Goal: Task Accomplishment & Management: Use online tool/utility

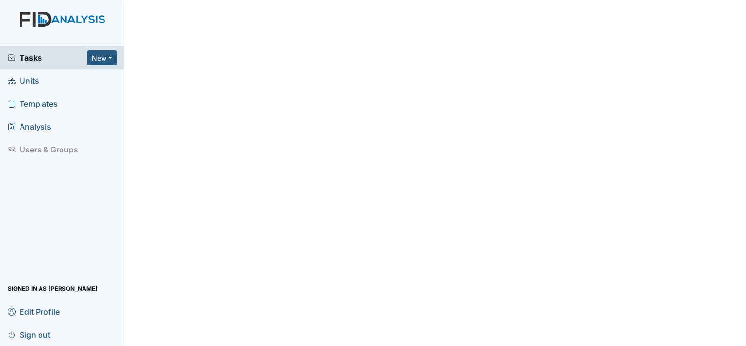
click at [26, 82] on span "Units" at bounding box center [23, 80] width 31 height 15
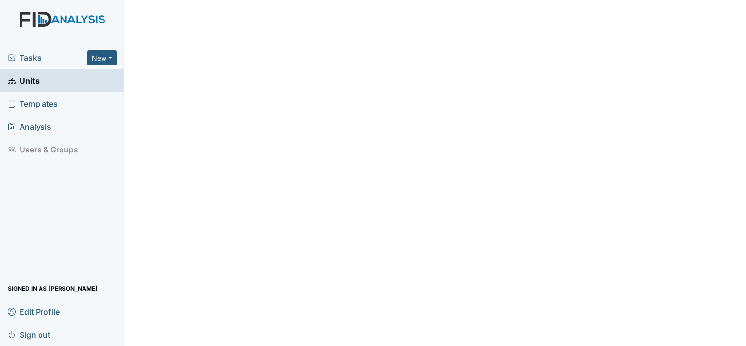
click at [31, 78] on span "Units" at bounding box center [24, 80] width 32 height 15
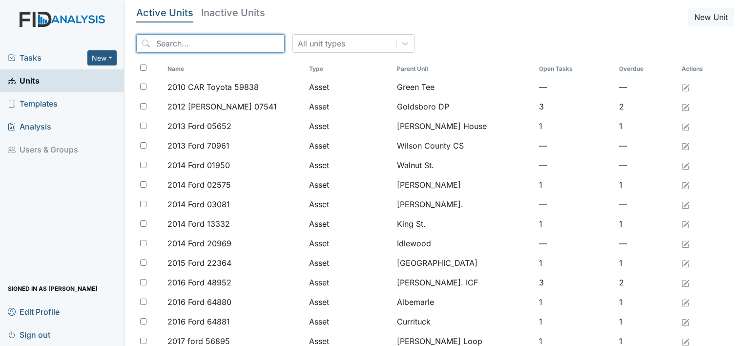
click at [183, 42] on input "search" at bounding box center [210, 43] width 148 height 19
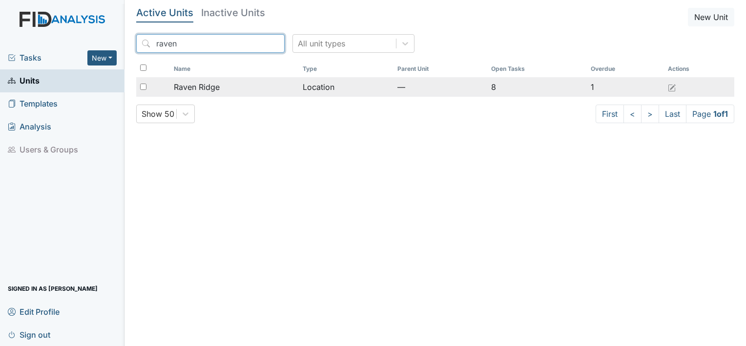
type input "raven"
click at [182, 86] on span "Raven Ridge" at bounding box center [197, 87] width 46 height 12
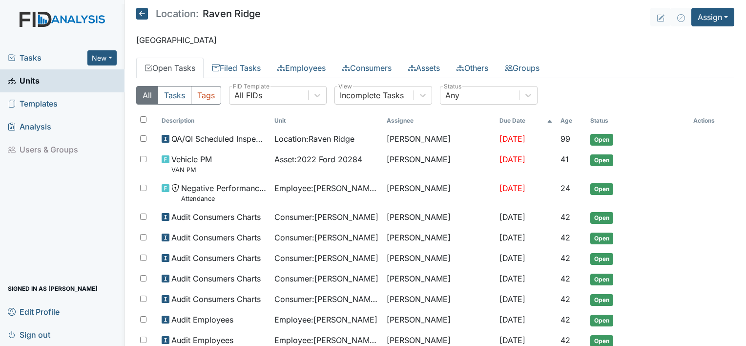
click at [30, 84] on span "Units" at bounding box center [24, 80] width 32 height 15
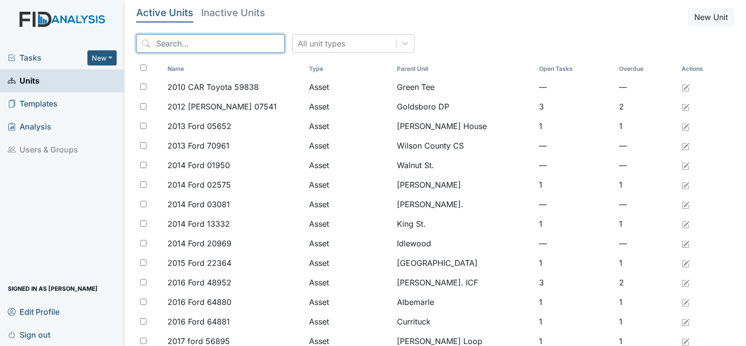
click at [169, 47] on input "search" at bounding box center [210, 43] width 148 height 19
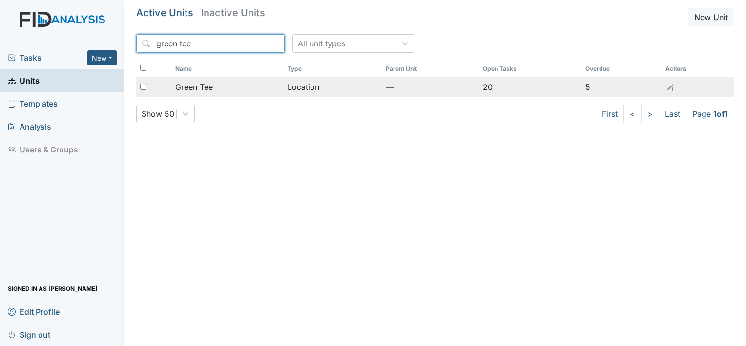
type input "green tee"
click at [183, 85] on span "Green Tee" at bounding box center [194, 87] width 38 height 12
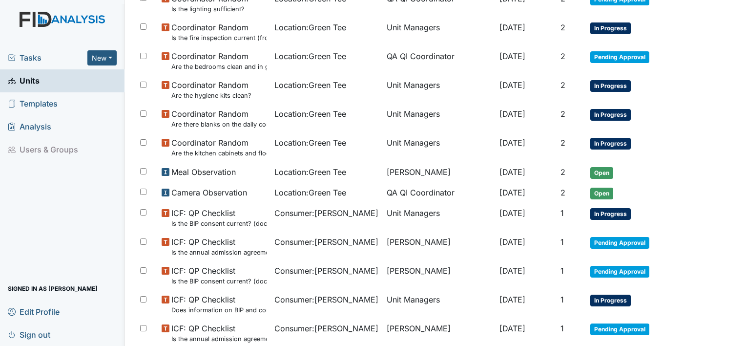
scroll to position [455, 0]
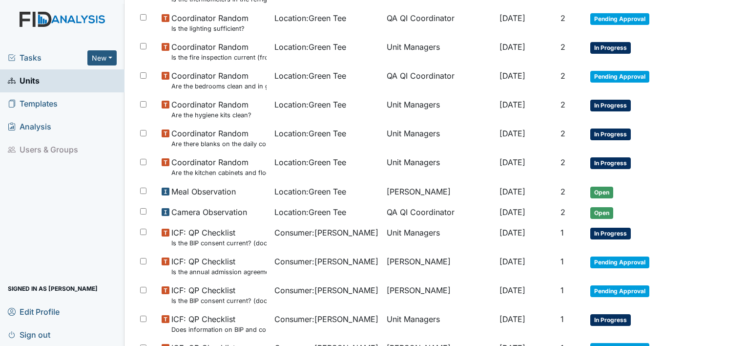
click at [734, 10] on main "Location: Green Tee Assign Assign Form Assign Inspection Assign Document Assign…" at bounding box center [436, 173] width 622 height 346
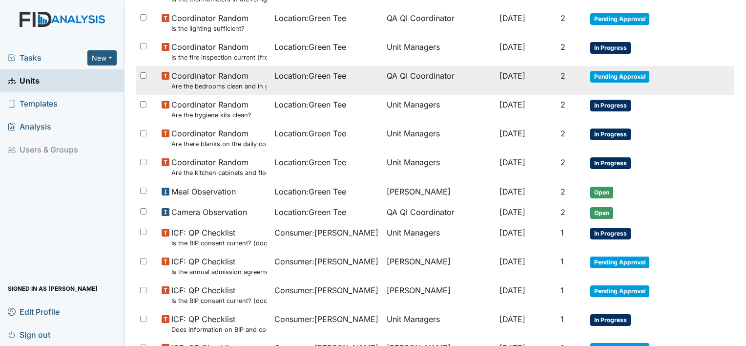
click at [240, 77] on span "Coordinator Random Are the bedrooms clean and in good repair?" at bounding box center [218, 80] width 95 height 21
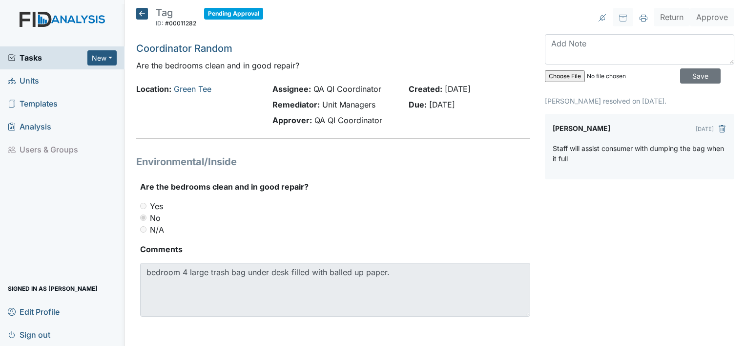
click at [30, 84] on span "Units" at bounding box center [23, 80] width 31 height 15
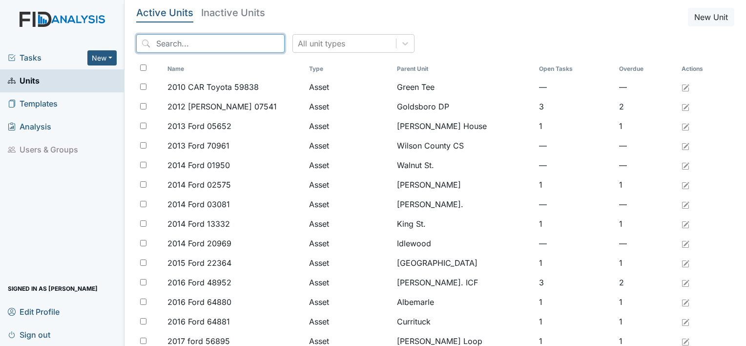
click at [227, 48] on input "search" at bounding box center [210, 43] width 148 height 19
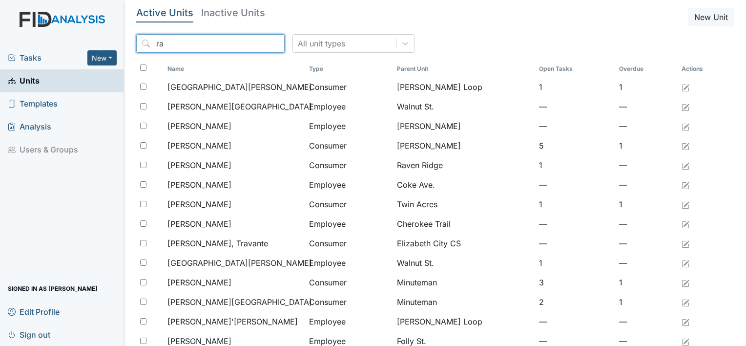
type input "r"
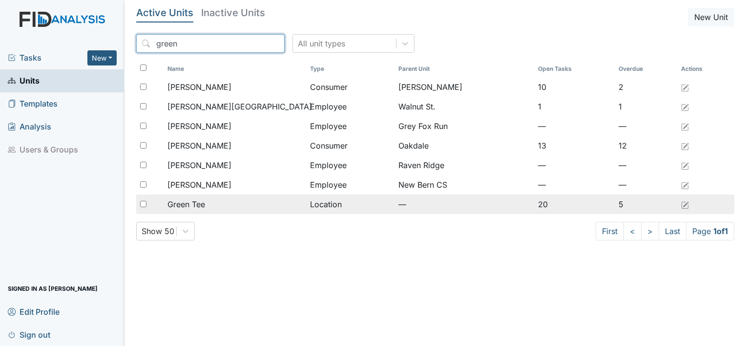
type input "green"
click at [208, 202] on div "Green Tee" at bounding box center [234, 204] width 135 height 12
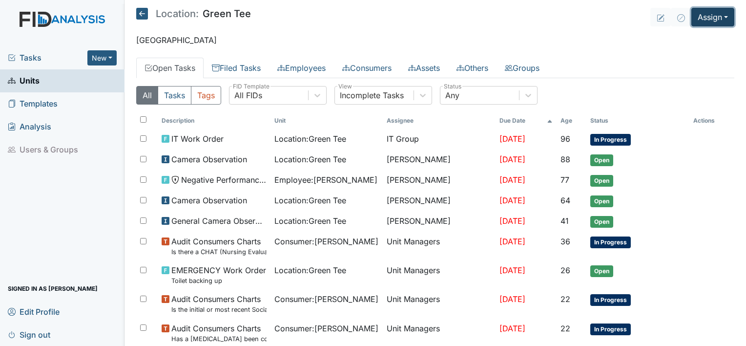
click at [719, 18] on button "Assign" at bounding box center [712, 17] width 43 height 19
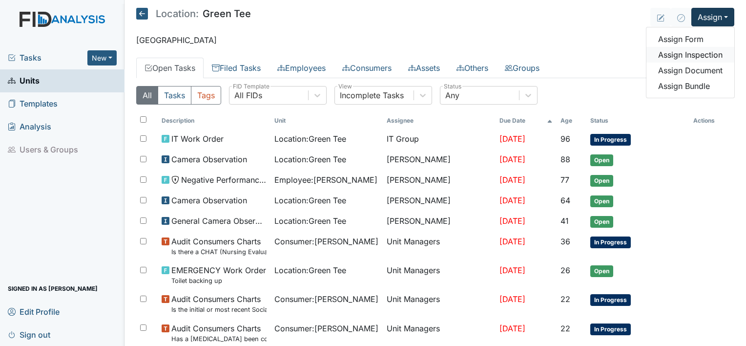
click at [691, 55] on link "Assign Inspection" at bounding box center [690, 55] width 88 height 16
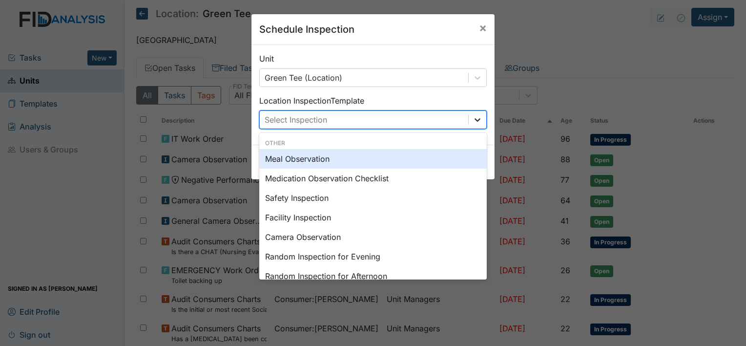
click at [477, 123] on icon at bounding box center [478, 120] width 10 height 10
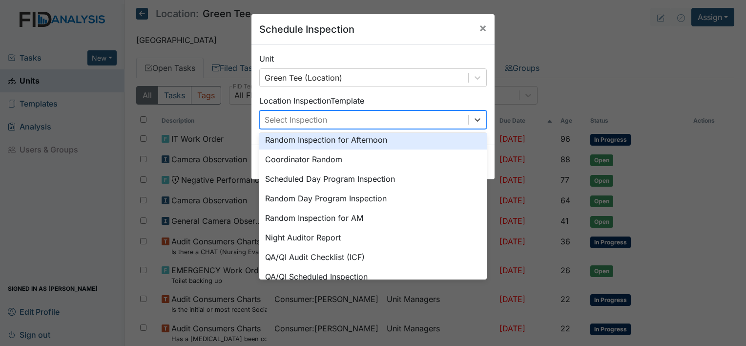
scroll to position [168, 0]
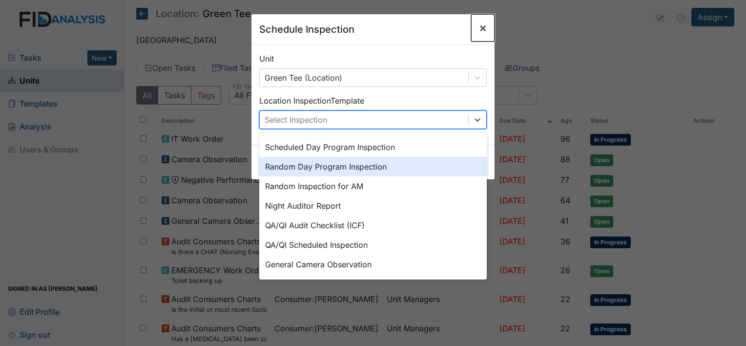
click at [479, 32] on span "×" at bounding box center [483, 28] width 8 height 14
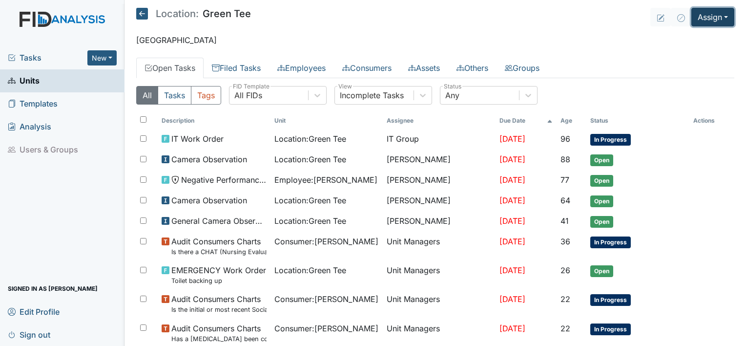
click at [723, 19] on button "Assign" at bounding box center [712, 17] width 43 height 19
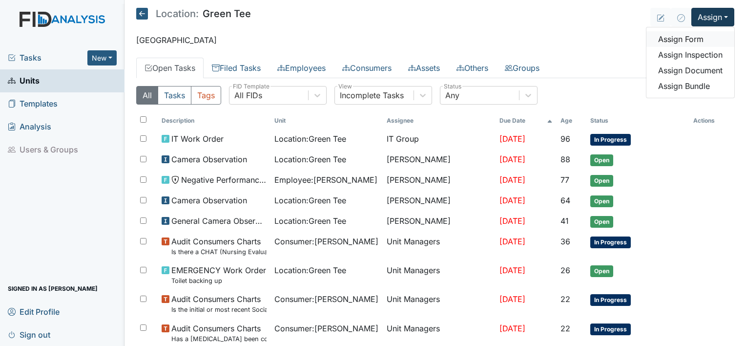
click at [687, 38] on link "Assign Form" at bounding box center [690, 39] width 88 height 16
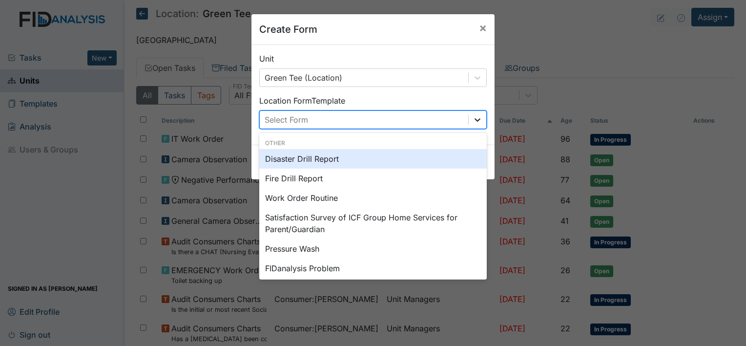
click at [476, 122] on icon at bounding box center [478, 120] width 10 height 10
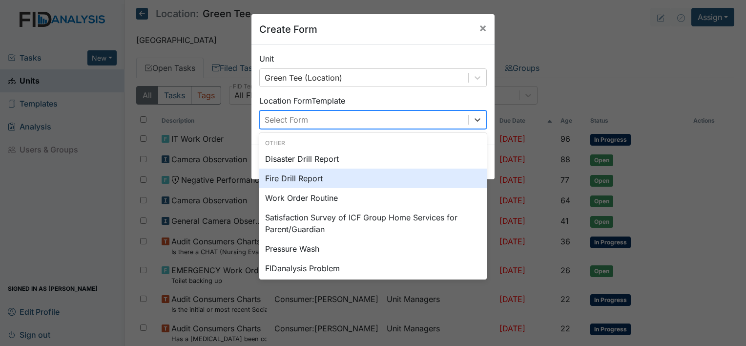
drag, startPoint x: 332, startPoint y: 199, endPoint x: 419, endPoint y: 180, distance: 89.8
click at [419, 180] on div "Disaster Drill Report Fire Drill Report Work Order Routine Satisfaction Survey …" at bounding box center [373, 272] width 228 height 246
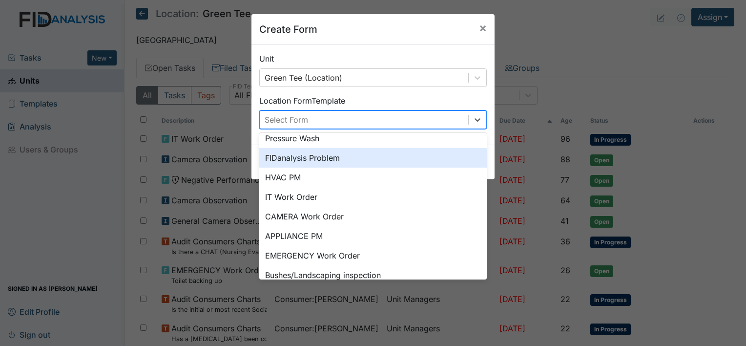
scroll to position [121, 0]
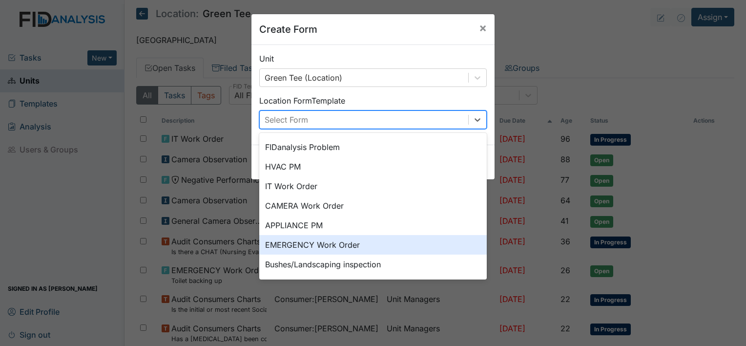
click at [320, 240] on div "EMERGENCY Work Order" at bounding box center [373, 245] width 228 height 20
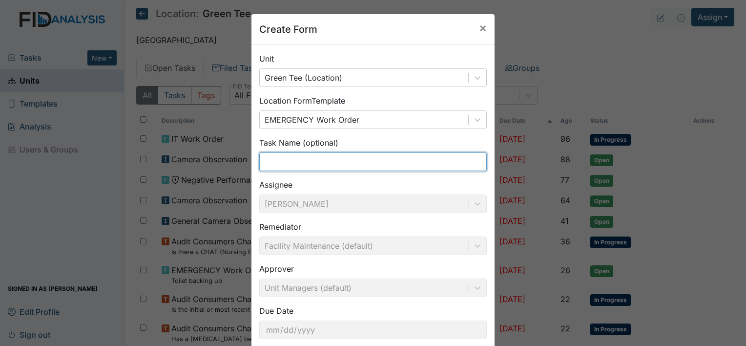
click at [290, 164] on input "text" at bounding box center [373, 161] width 228 height 19
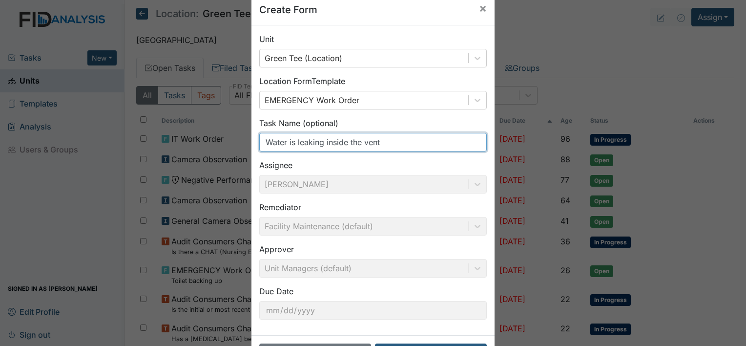
scroll to position [57, 0]
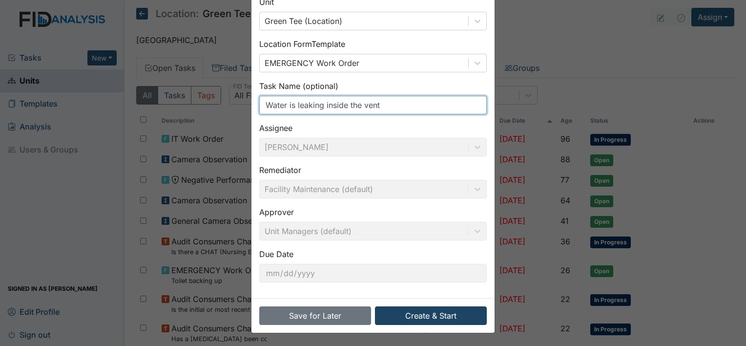
type input "Water is leaking inside the vent"
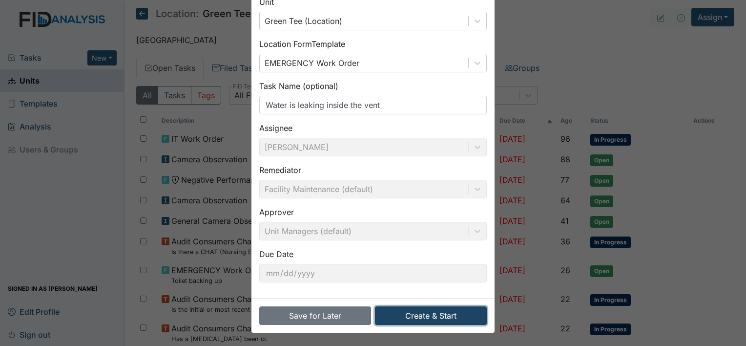
click at [463, 310] on button "Create & Start" at bounding box center [431, 315] width 112 height 19
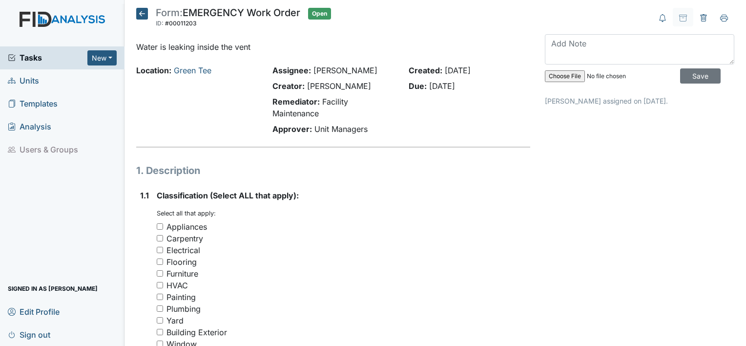
click at [163, 285] on div "HVAC" at bounding box center [344, 285] width 374 height 12
click at [160, 283] on input "HVAC" at bounding box center [160, 285] width 6 height 6
checkbox input "true"
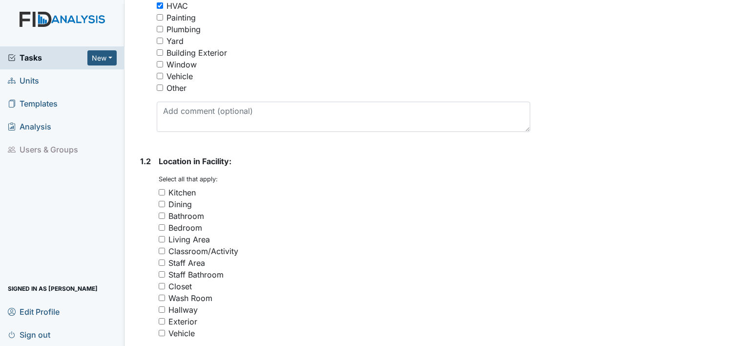
scroll to position [306, 0]
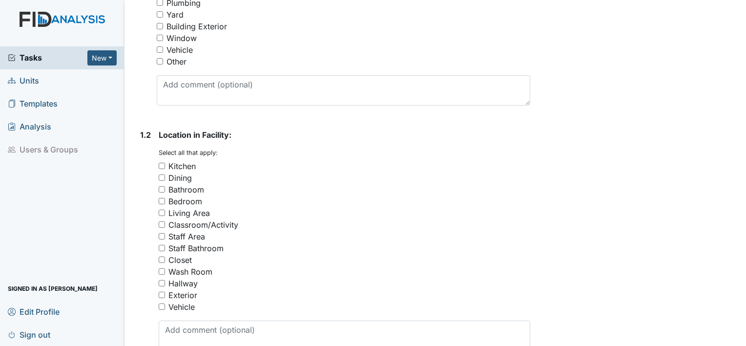
click at [163, 281] on input "Hallway" at bounding box center [162, 283] width 6 height 6
checkbox input "true"
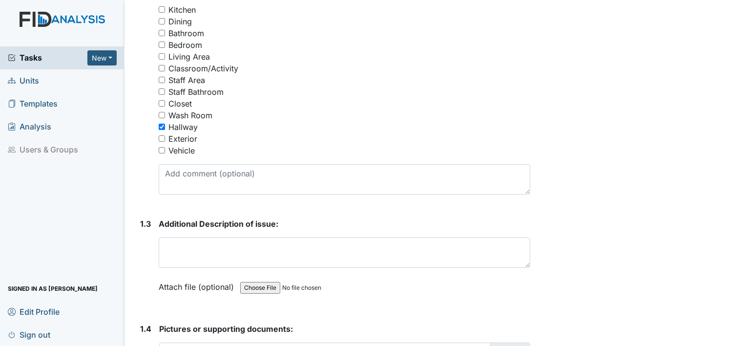
scroll to position [488, 0]
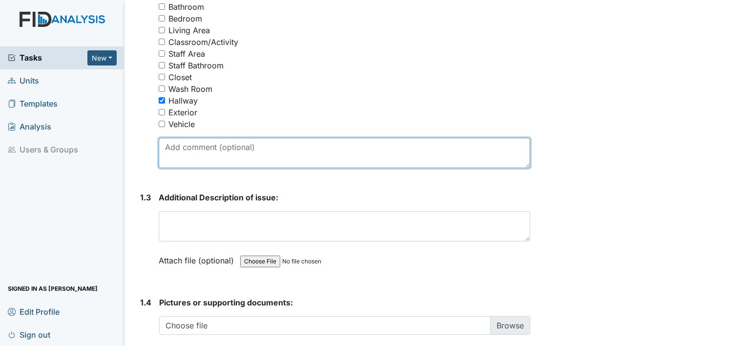
click at [172, 158] on textarea at bounding box center [345, 153] width 372 height 30
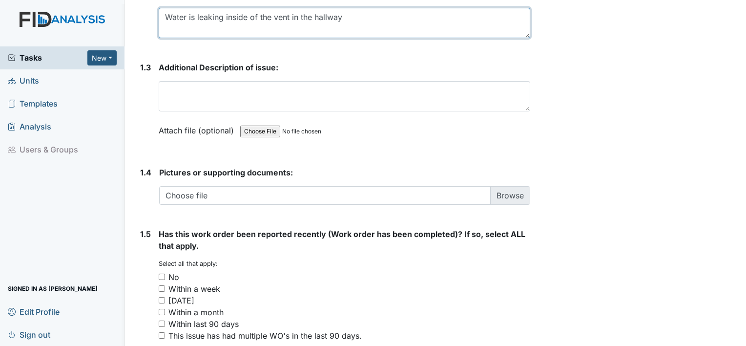
scroll to position [683, 0]
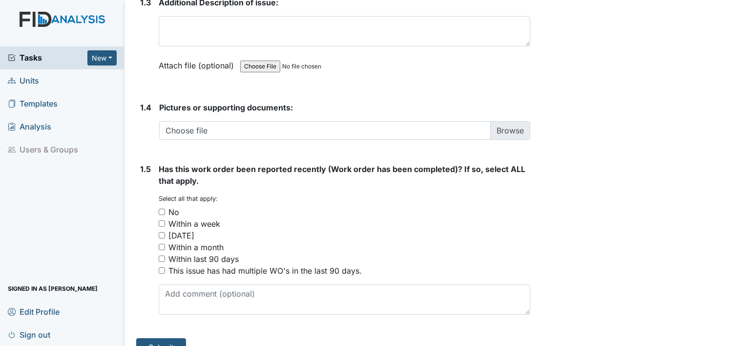
type textarea "Water is leaking inside of the vent in the hallway"
drag, startPoint x: 163, startPoint y: 243, endPoint x: 160, endPoint y: 252, distance: 9.6
click at [160, 252] on div "You must select one or more of the below options. Select all that apply: No Wit…" at bounding box center [345, 235] width 372 height 82
click at [160, 259] on input "Within last 90 days" at bounding box center [162, 258] width 6 height 6
checkbox input "true"
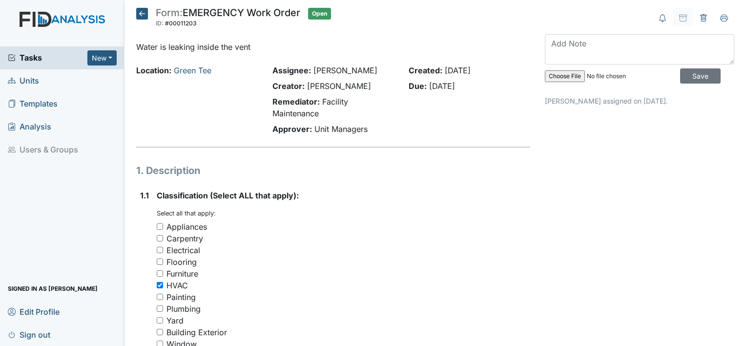
scroll to position [700, 0]
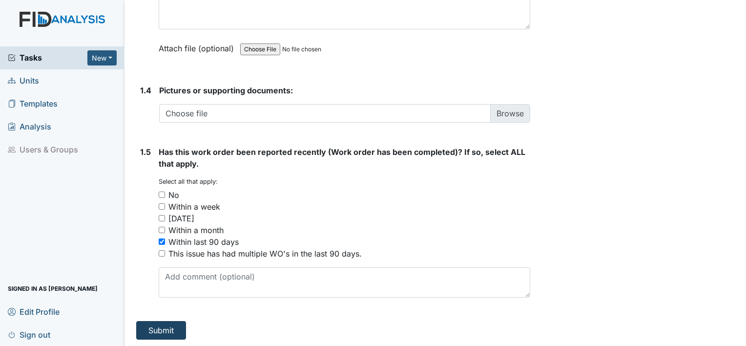
click at [148, 337] on main "Form: EMERGENCY Work Order ID: #00011203 Open Autosaving... Water is leaking in…" at bounding box center [436, 173] width 622 height 346
click at [161, 323] on button "Submit" at bounding box center [161, 330] width 50 height 19
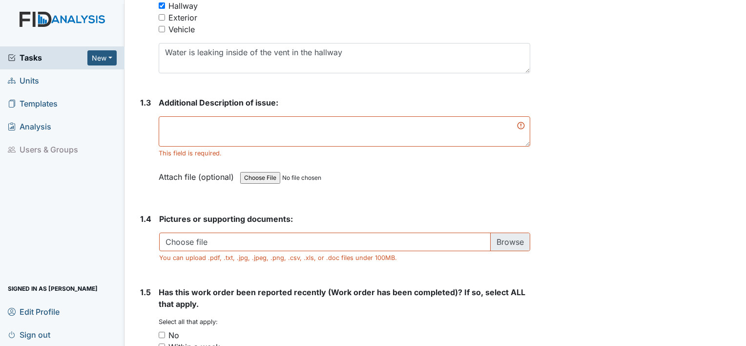
scroll to position [570, 0]
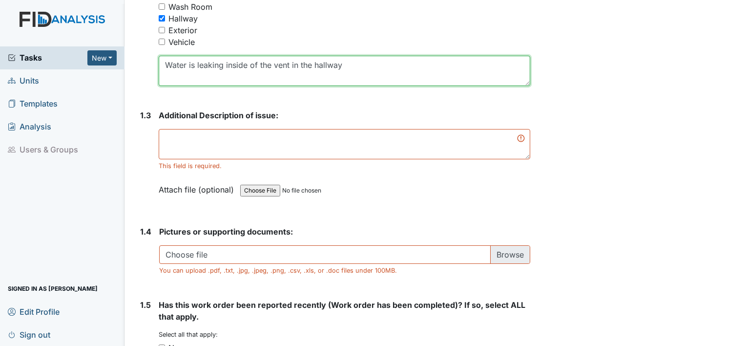
drag, startPoint x: 361, startPoint y: 66, endPoint x: 264, endPoint y: 88, distance: 100.1
click at [345, 68] on textarea "Water is leaking inside of the vent in the hallway" at bounding box center [345, 71] width 372 height 30
drag, startPoint x: 349, startPoint y: 68, endPoint x: 179, endPoint y: 79, distance: 170.3
click at [179, 79] on textarea "Water is leaking inside of the vent in the hallway" at bounding box center [345, 71] width 372 height 30
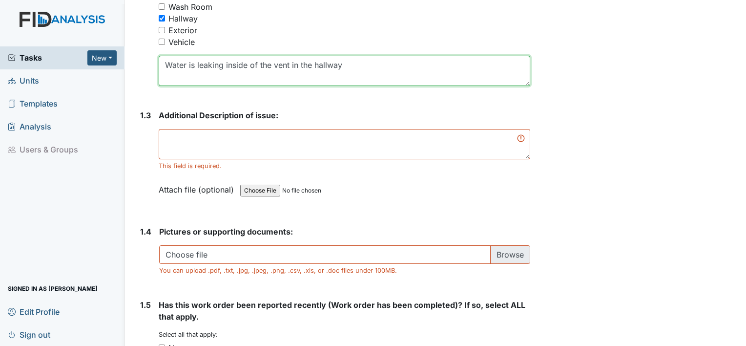
click at [369, 72] on textarea "Water is leaking inside of the vent in the hallway" at bounding box center [345, 71] width 372 height 30
drag, startPoint x: 369, startPoint y: 72, endPoint x: 166, endPoint y: 59, distance: 203.1
click at [166, 59] on textarea "Water is leaking inside of the vent in the hallway" at bounding box center [345, 71] width 372 height 30
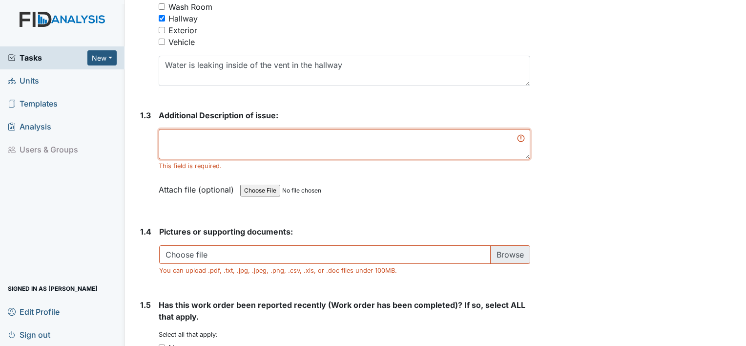
click at [198, 147] on textarea at bounding box center [345, 144] width 372 height 30
paste textarea "Water is leaking inside of the vent in the hallway"
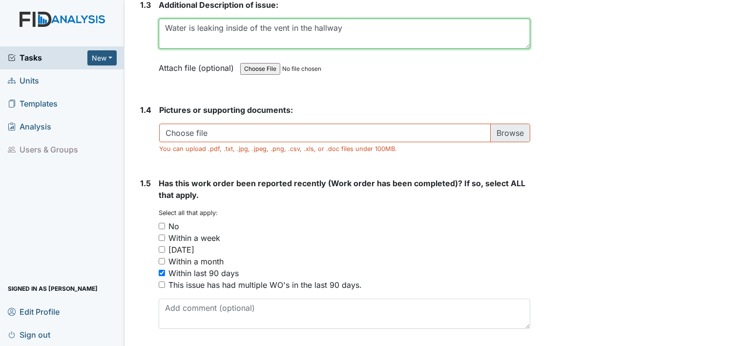
scroll to position [712, 0]
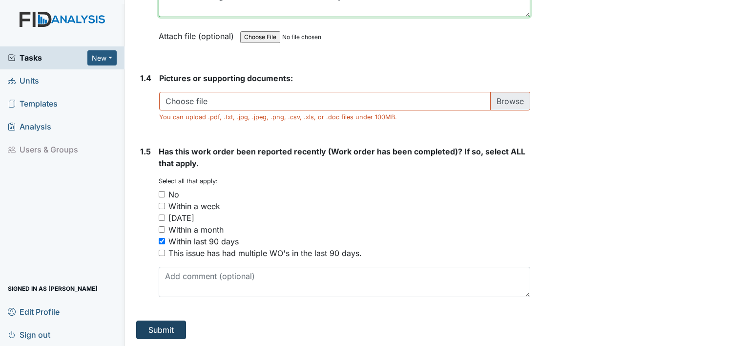
type textarea "Water is leaking inside of the vent in the hallway"
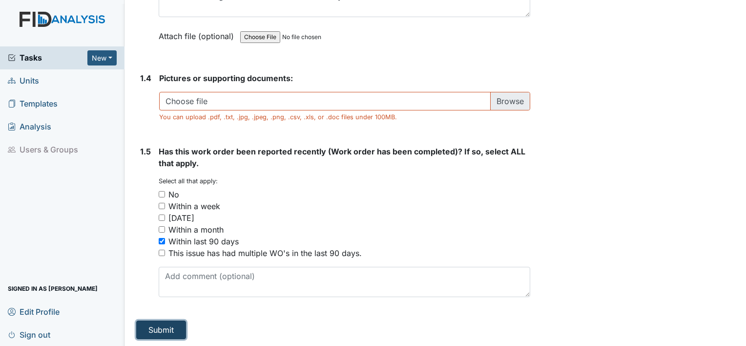
click at [174, 324] on button "Submit" at bounding box center [161, 329] width 50 height 19
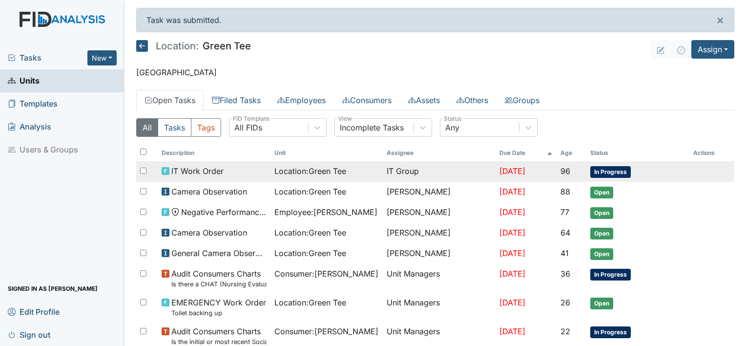
click at [202, 176] on span "IT Work Order" at bounding box center [197, 171] width 52 height 12
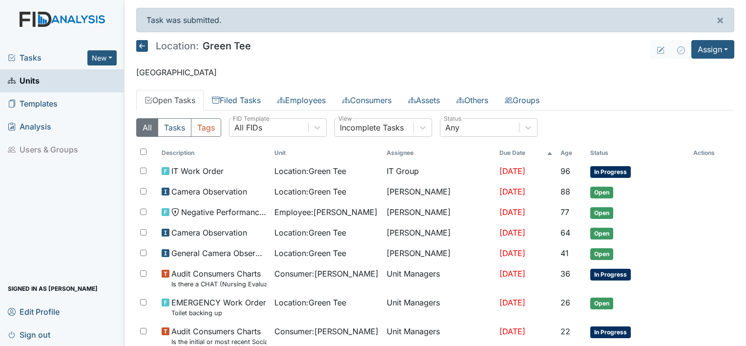
click at [32, 47] on div "Tasks New Form Inspection Document Bundle" at bounding box center [62, 57] width 125 height 23
click at [34, 60] on span "Tasks" at bounding box center [48, 58] width 80 height 12
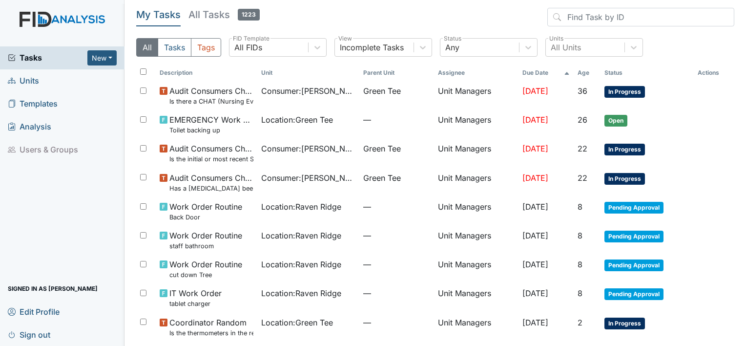
click at [42, 104] on span "Templates" at bounding box center [33, 103] width 50 height 15
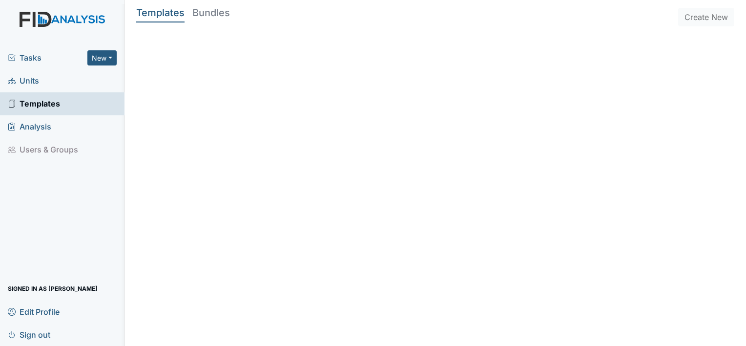
click at [42, 102] on span "Templates" at bounding box center [34, 103] width 52 height 15
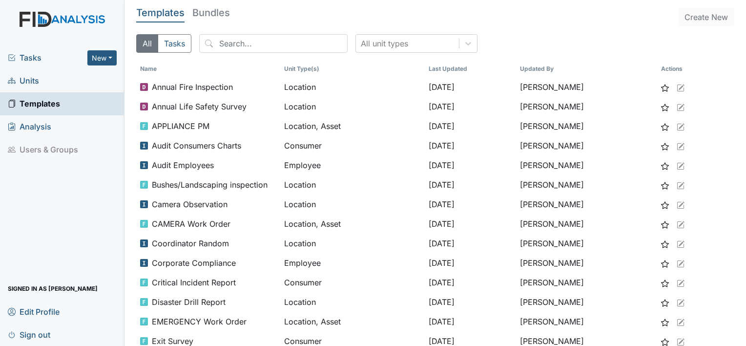
click at [64, 42] on img at bounding box center [62, 29] width 125 height 35
click at [102, 198] on div "Tasks New Form Inspection Document Bundle Units Templates Analysis Users & Grou…" at bounding box center [62, 195] width 125 height 299
